Goal: Navigation & Orientation: Find specific page/section

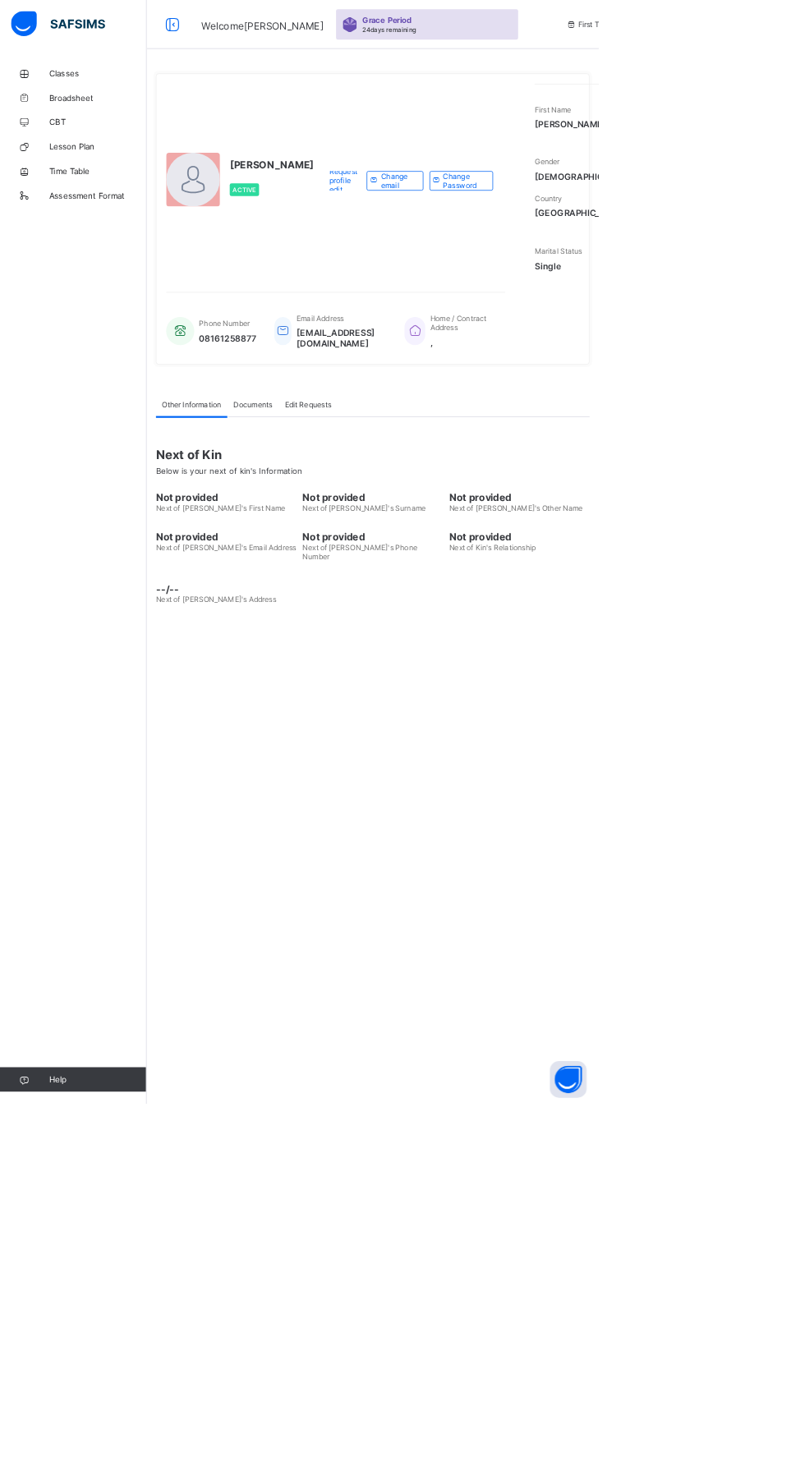
click at [666, 1401] on div "[PERSON_NAME] Active Request profile edit Change email Change Password First Na…" at bounding box center [501, 742] width 608 height 1484
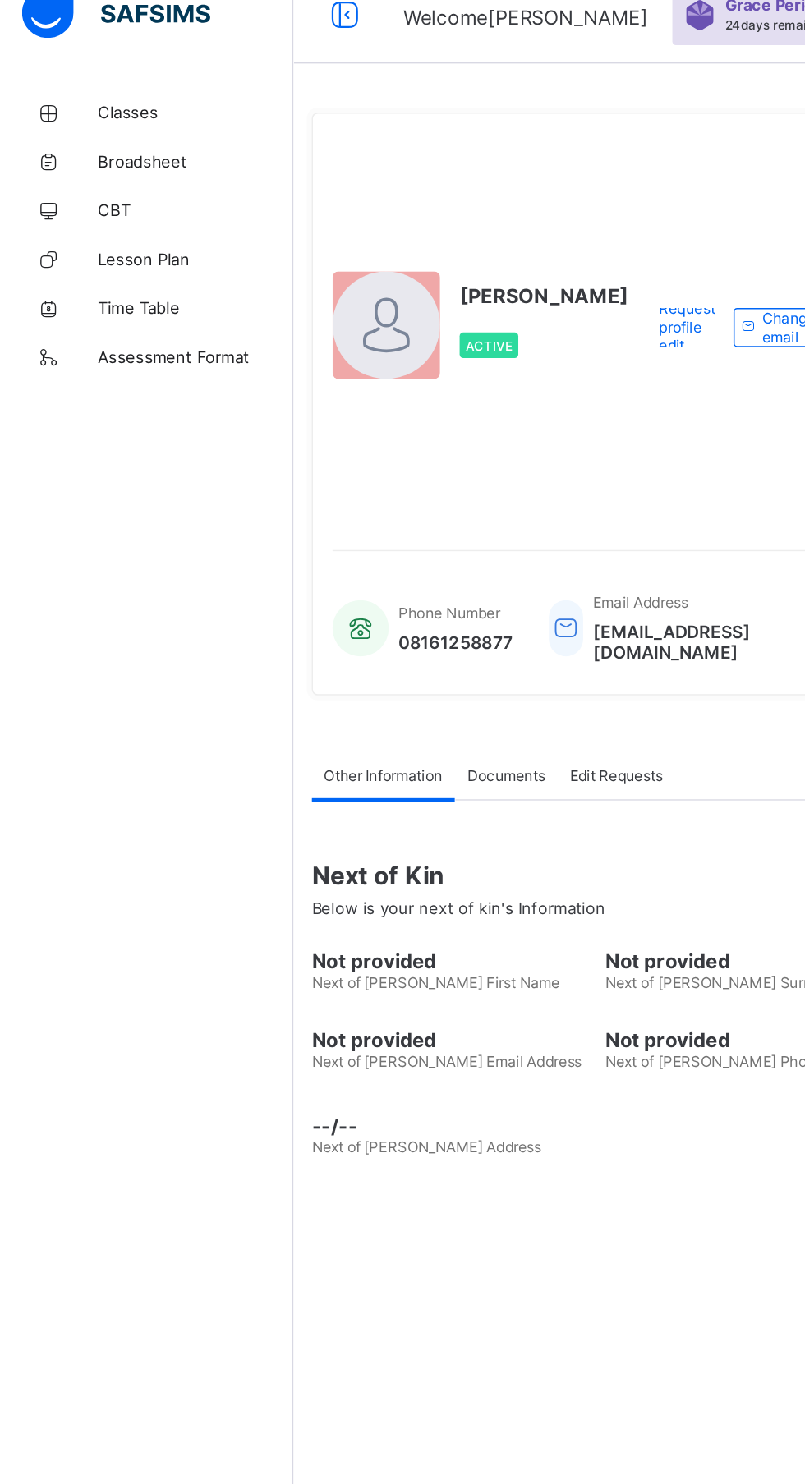
click at [89, 87] on link "Classes" at bounding box center [98, 98] width 197 height 33
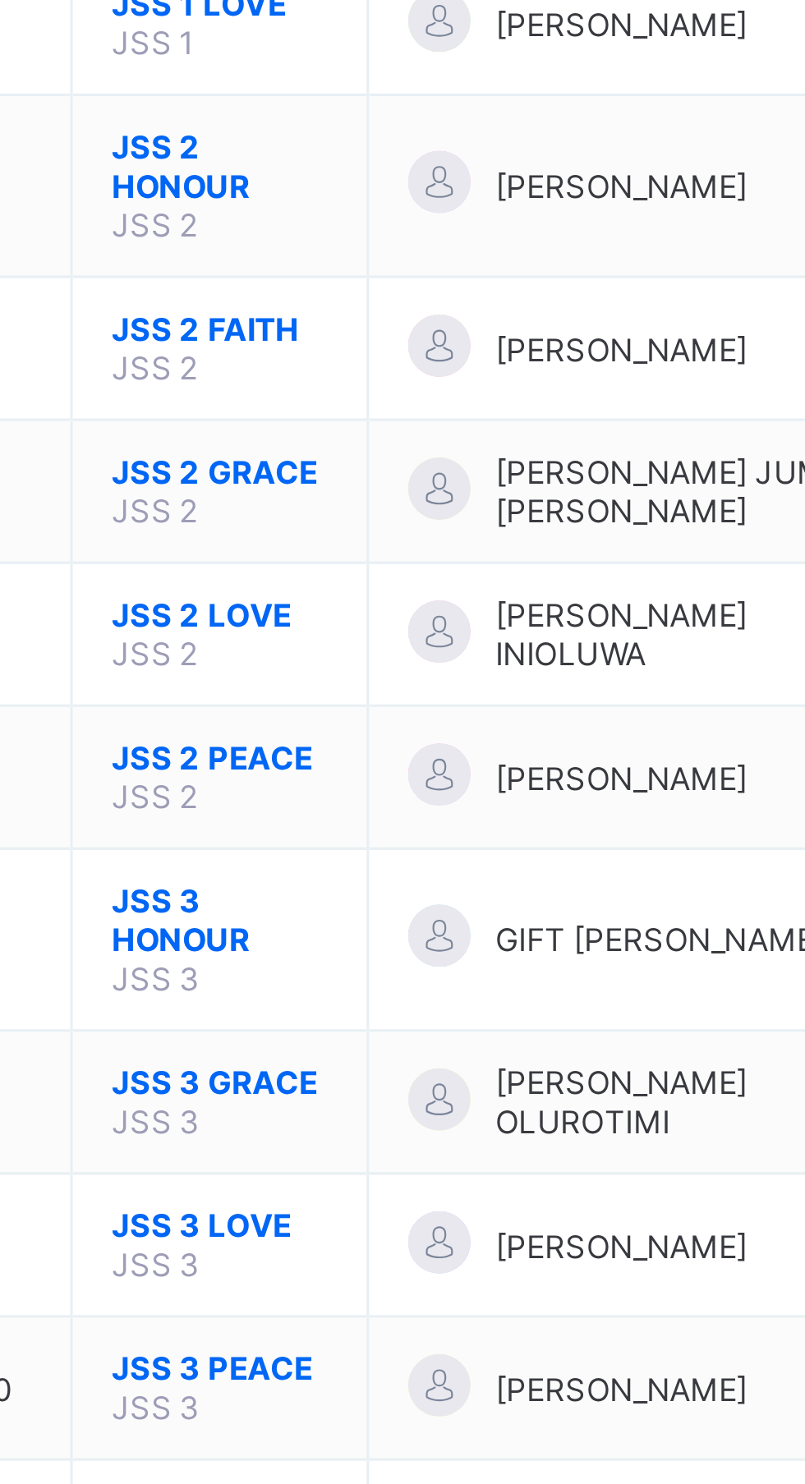
click at [314, 596] on span "JSS 3 GRACE" at bounding box center [317, 602] width 68 height 12
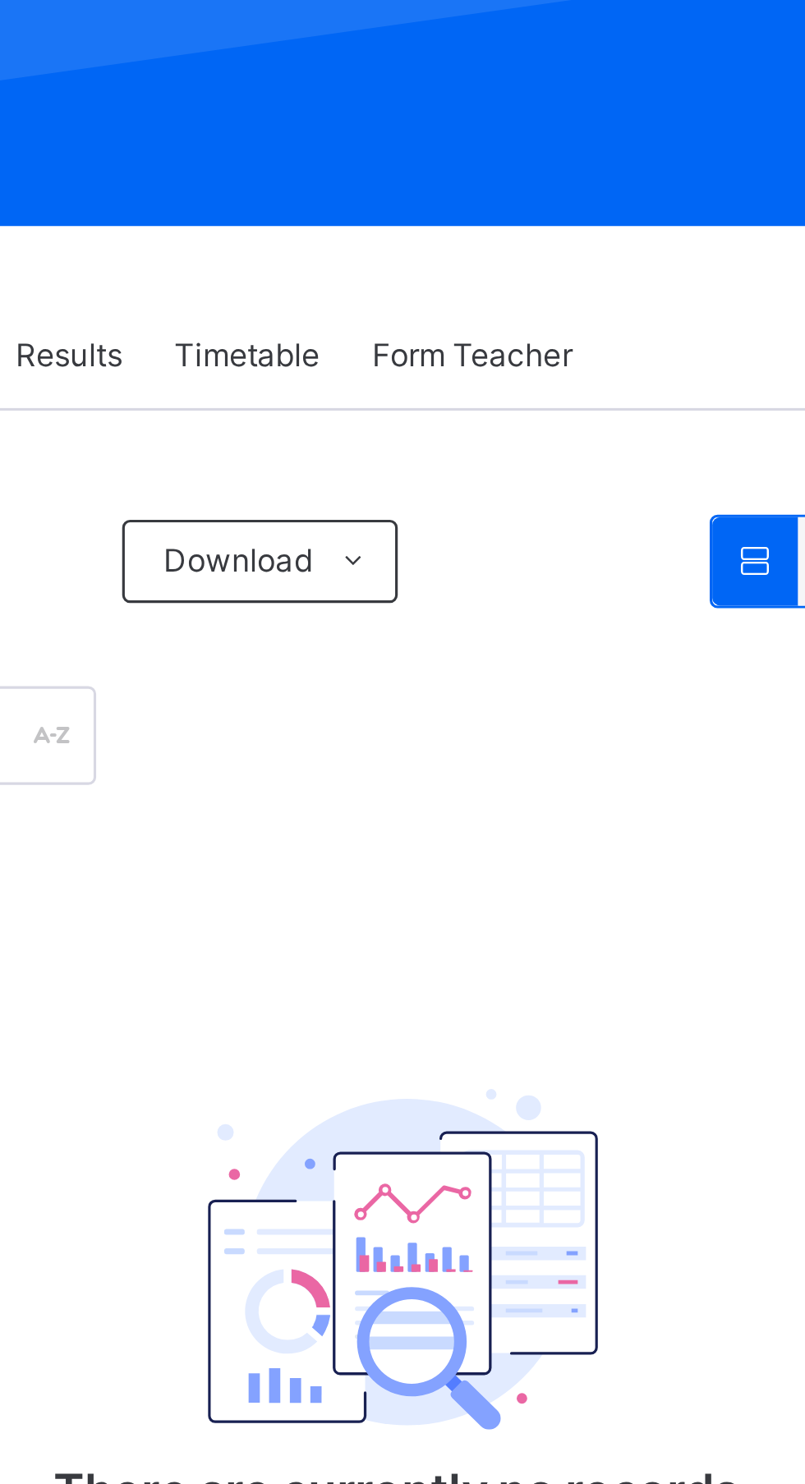
click at [533, 363] on div "Form Teacher" at bounding box center [523, 372] width 80 height 33
